Goal: Find specific page/section: Find specific page/section

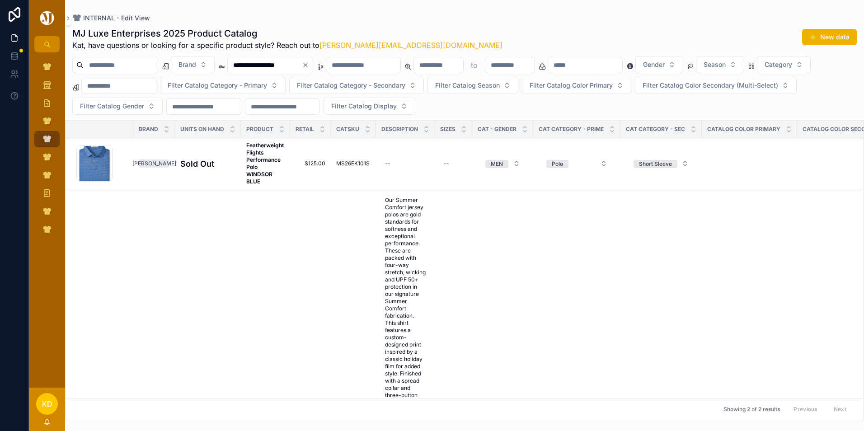
scroll to position [226, 0]
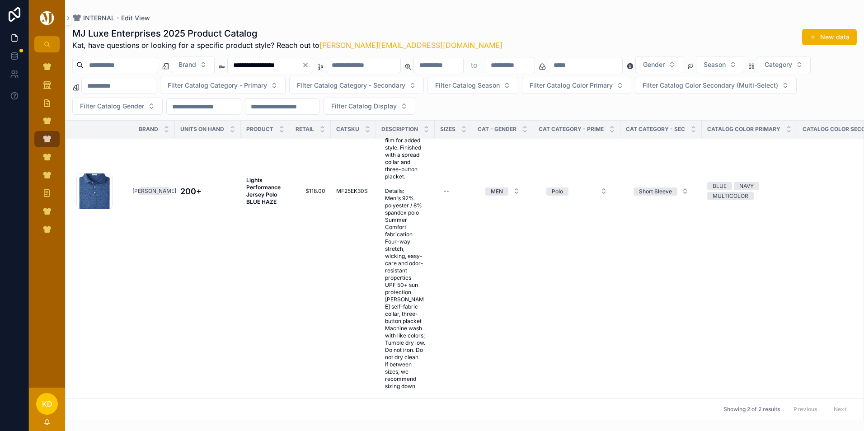
click at [309, 65] on icon "Clear" at bounding box center [305, 64] width 7 height 7
click at [302, 68] on input "scrollable content" at bounding box center [265, 65] width 74 height 13
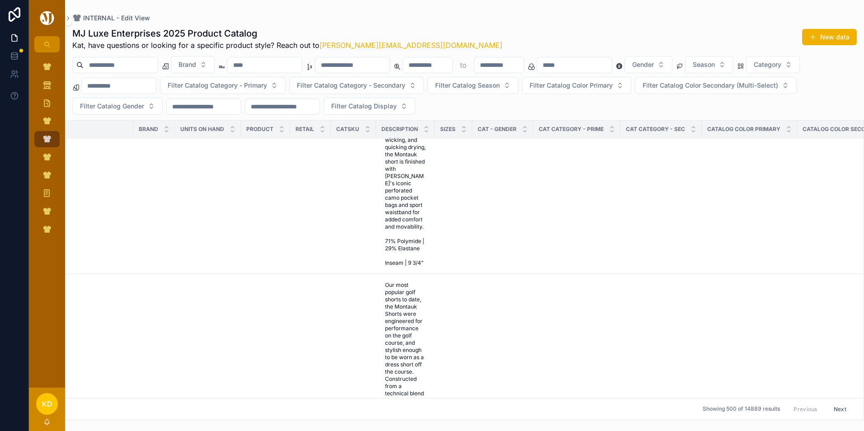
scroll to position [414, 0]
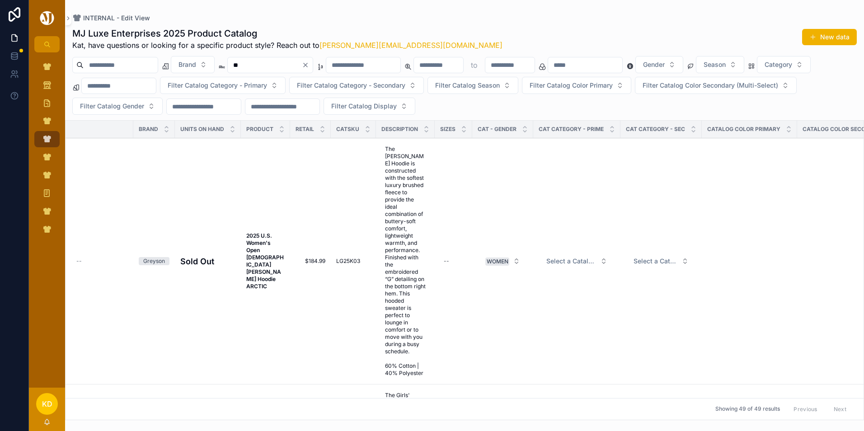
type input "*"
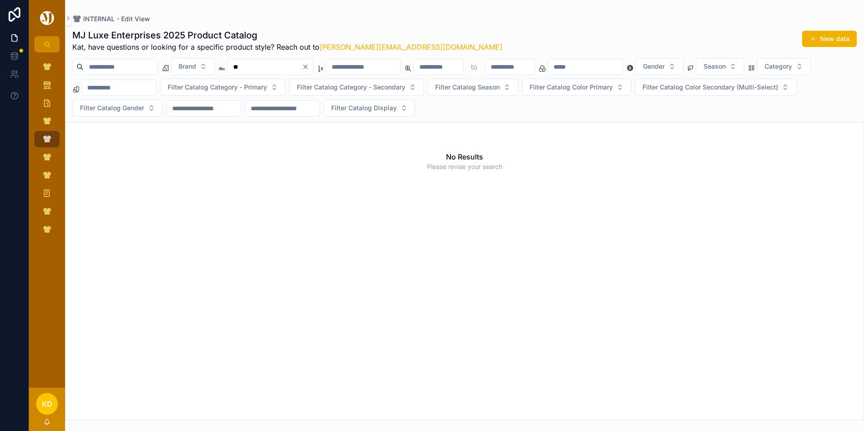
type input "*"
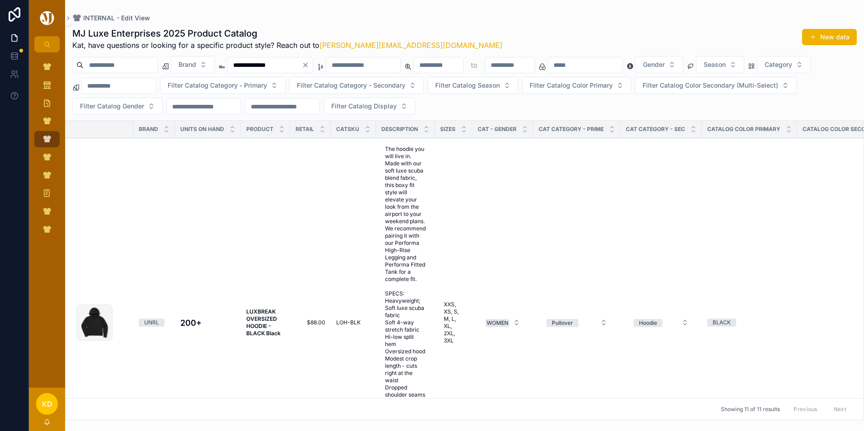
type input "**********"
drag, startPoint x: 333, startPoint y: 324, endPoint x: 347, endPoint y: 326, distance: 13.2
click at [347, 326] on td "LOH-BLK LOH-BLK" at bounding box center [353, 322] width 45 height 369
copy span "LOH"
